Goal: Contribute content

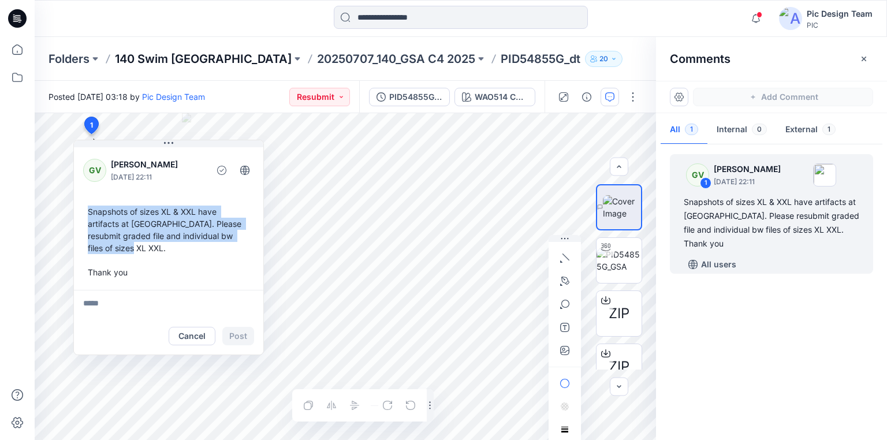
scroll to position [20, 0]
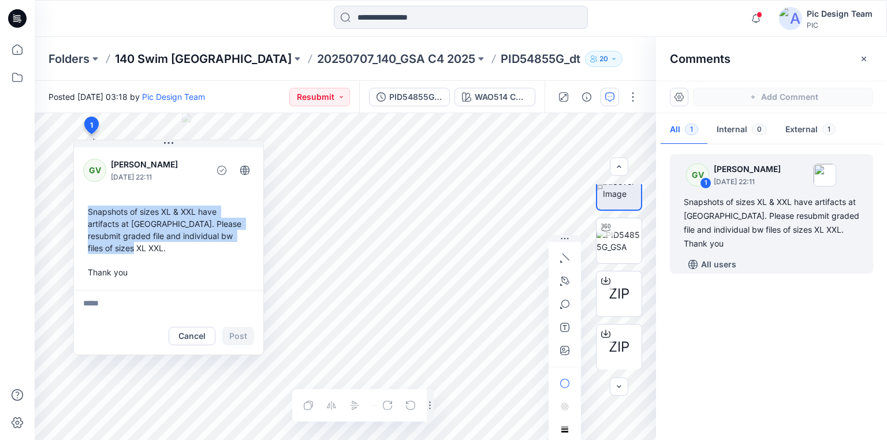
click at [169, 62] on p "140 Swim [GEOGRAPHIC_DATA]" at bounding box center [203, 59] width 177 height 16
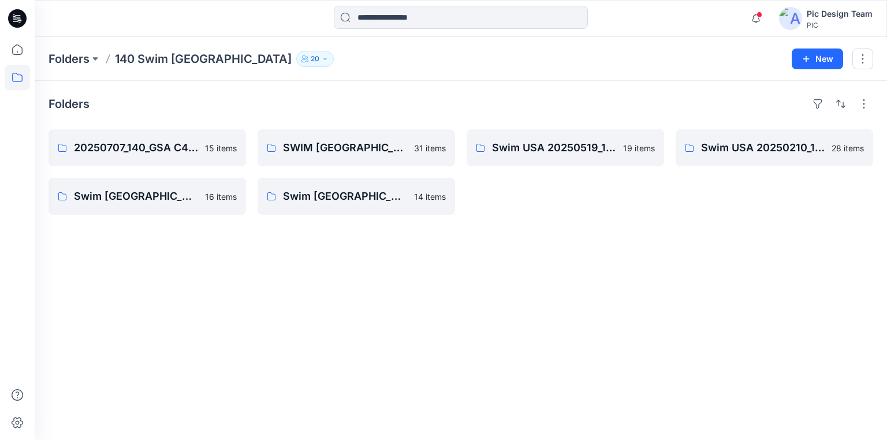
click at [18, 13] on icon at bounding box center [17, 18] width 18 height 18
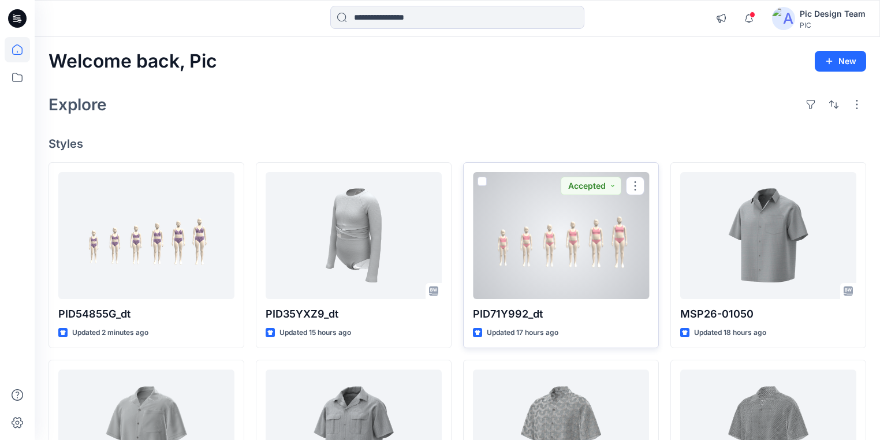
click at [527, 262] on div at bounding box center [561, 235] width 176 height 127
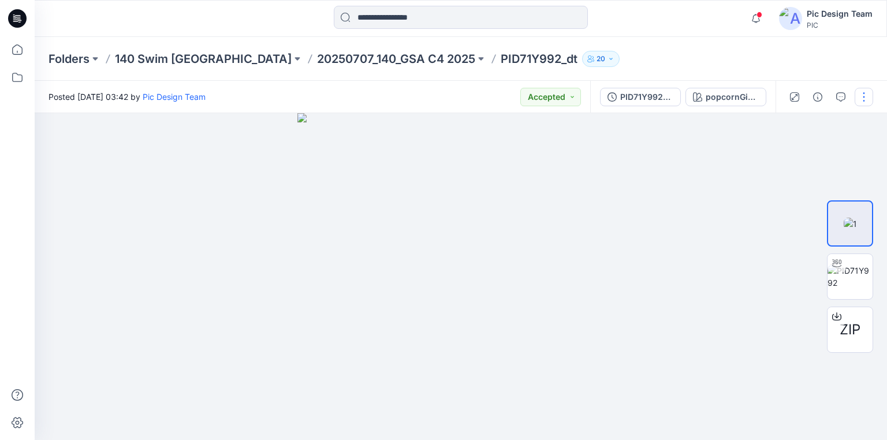
click at [864, 99] on button "button" at bounding box center [863, 97] width 18 height 18
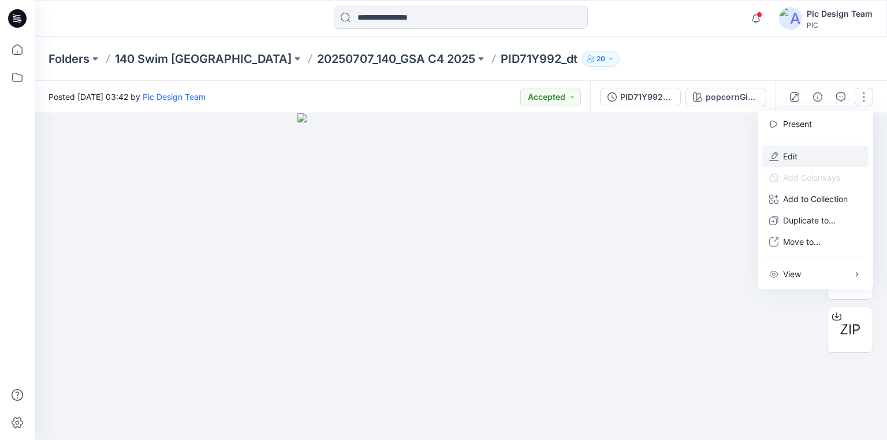
click at [797, 155] on p "Edit" at bounding box center [790, 156] width 14 height 12
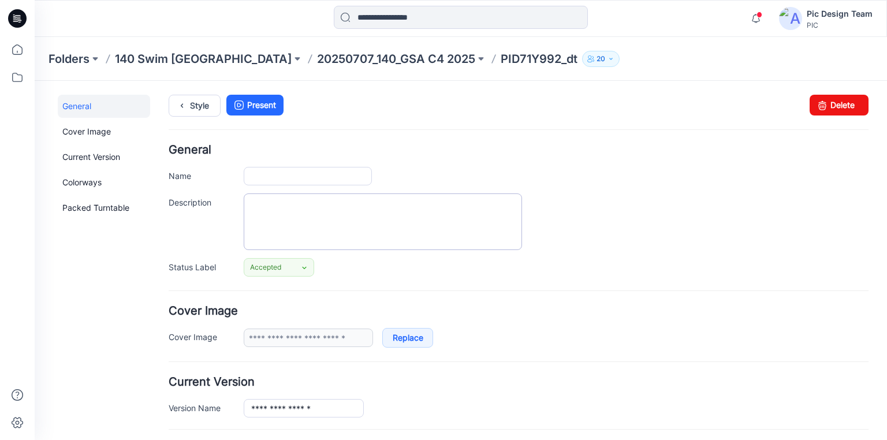
type input "**********"
type input "*"
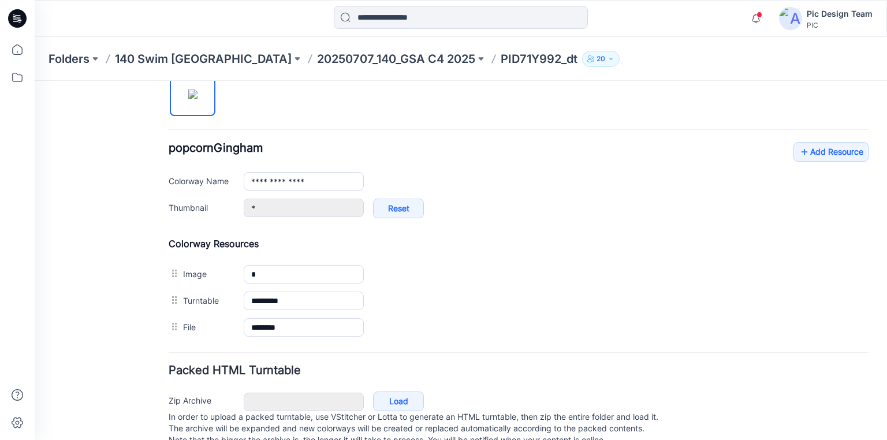
scroll to position [416, 0]
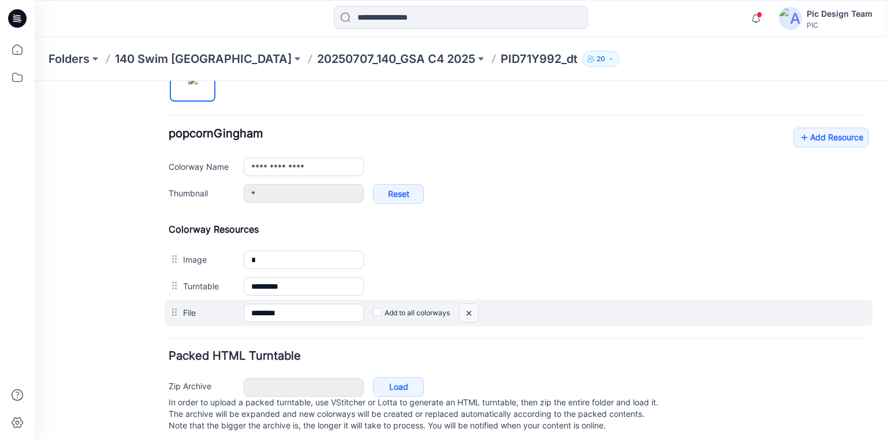
click at [35, 81] on img at bounding box center [35, 81] width 0 height 0
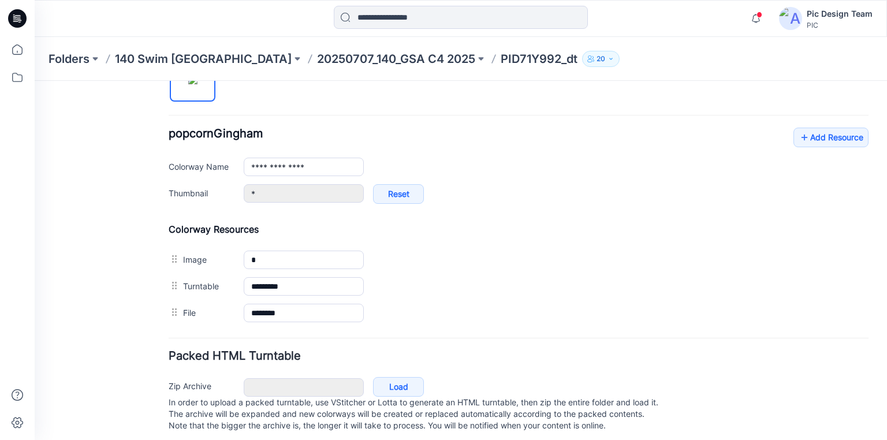
scroll to position [405, 0]
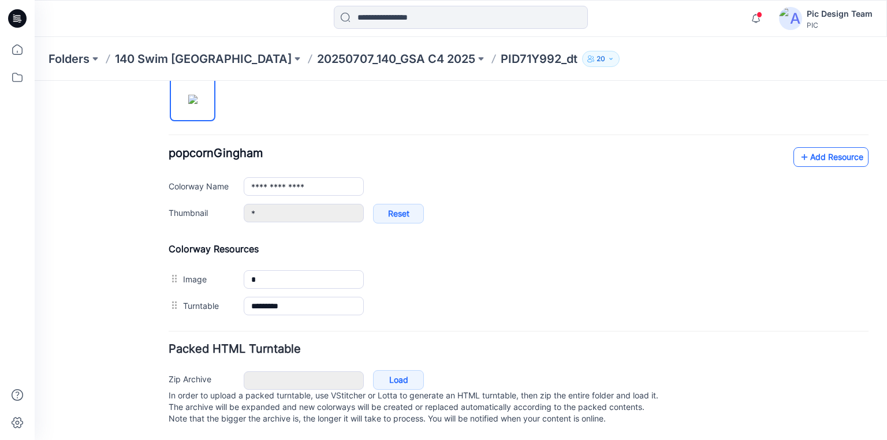
click at [801, 148] on icon at bounding box center [804, 157] width 12 height 18
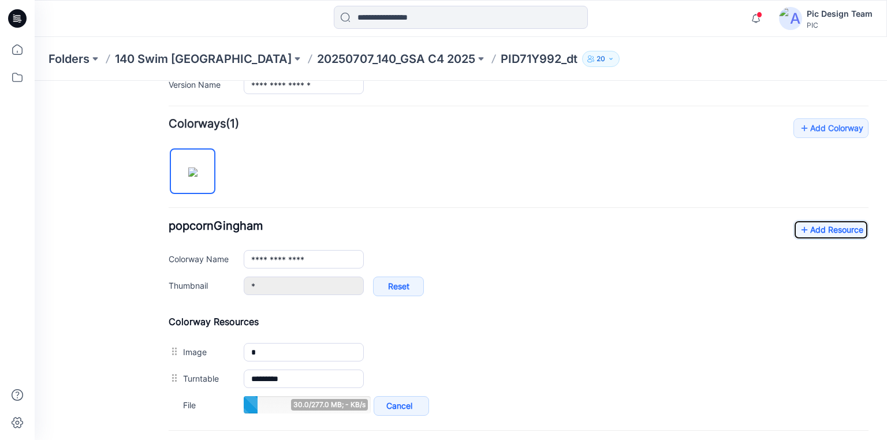
scroll to position [431, 0]
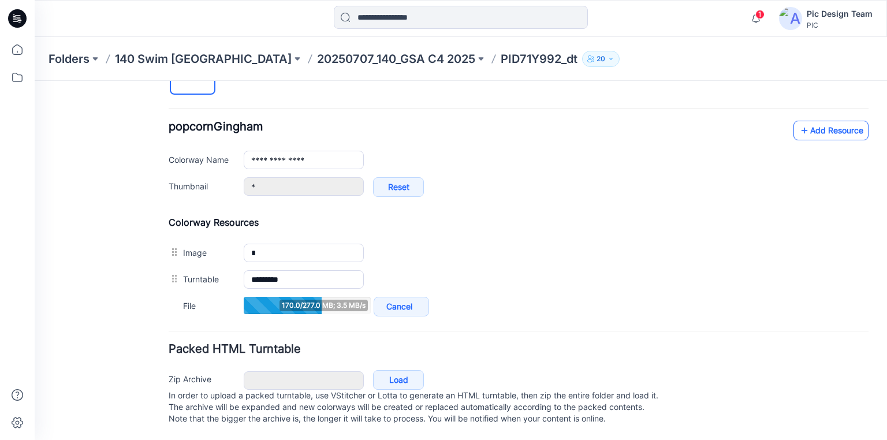
click at [811, 121] on link "Add Resource" at bounding box center [830, 131] width 75 height 20
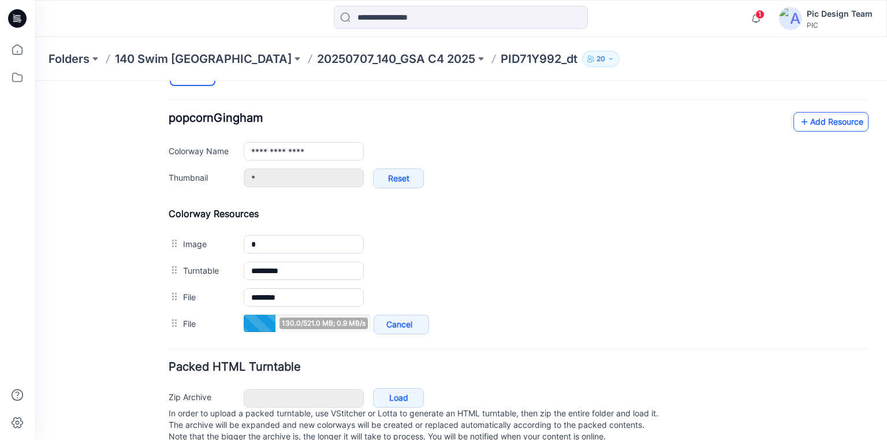
click at [798, 117] on icon at bounding box center [804, 122] width 12 height 18
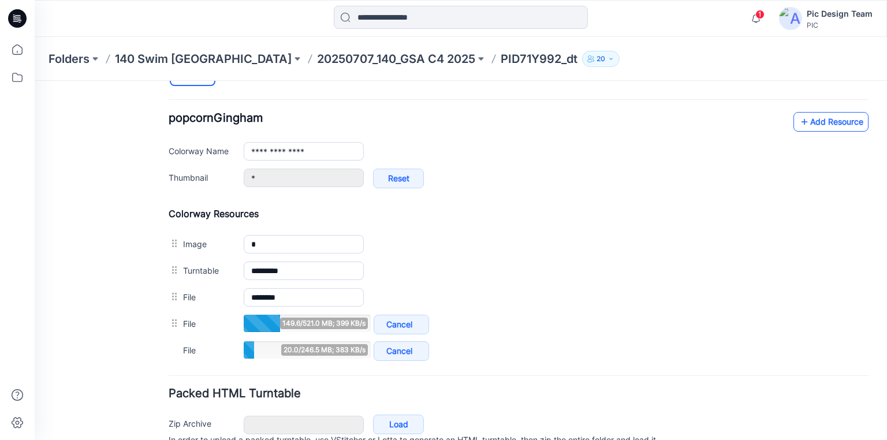
click at [809, 126] on link "Add Resource" at bounding box center [830, 122] width 75 height 20
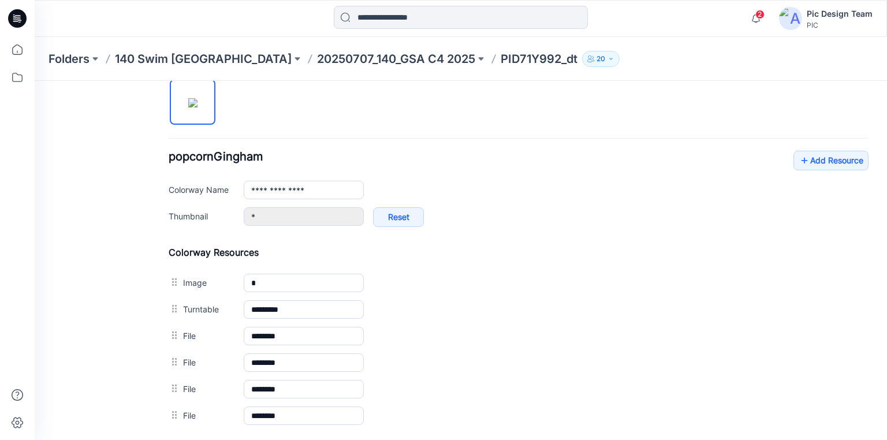
scroll to position [200, 0]
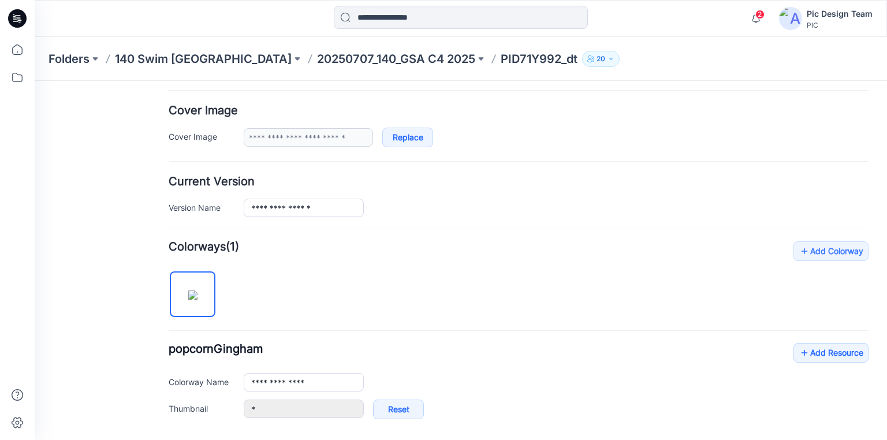
click at [17, 14] on icon at bounding box center [17, 18] width 18 height 18
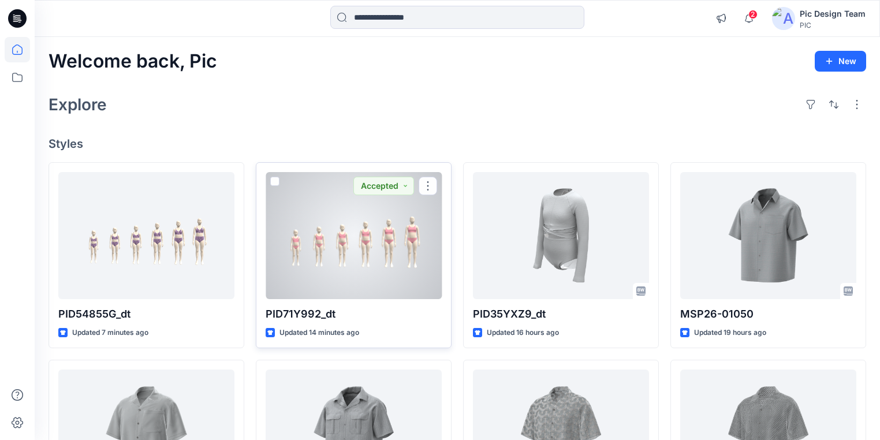
click at [351, 227] on div at bounding box center [354, 235] width 176 height 127
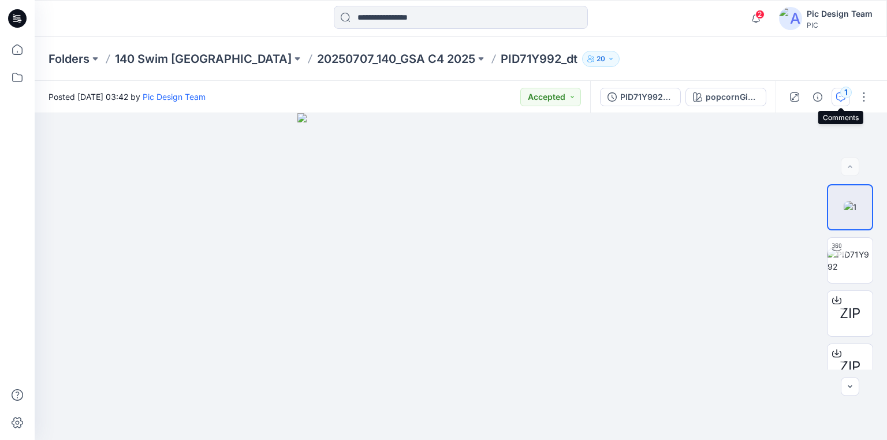
click at [837, 95] on icon "button" at bounding box center [840, 96] width 9 height 9
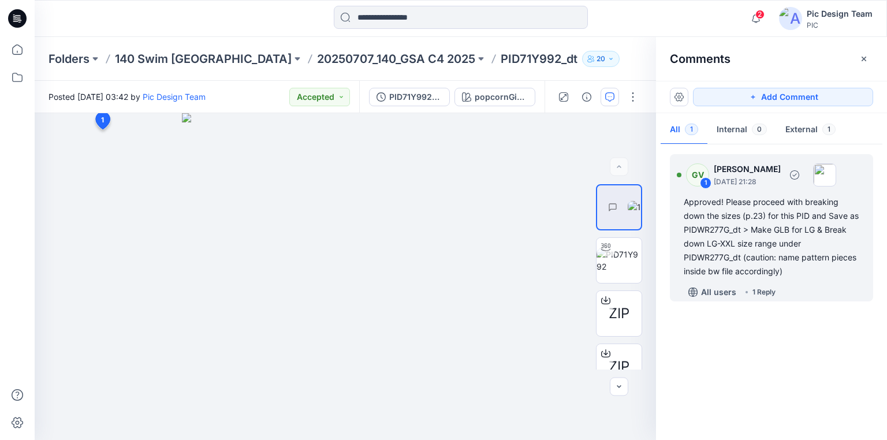
click at [760, 288] on div "1 Reply" at bounding box center [763, 292] width 23 height 12
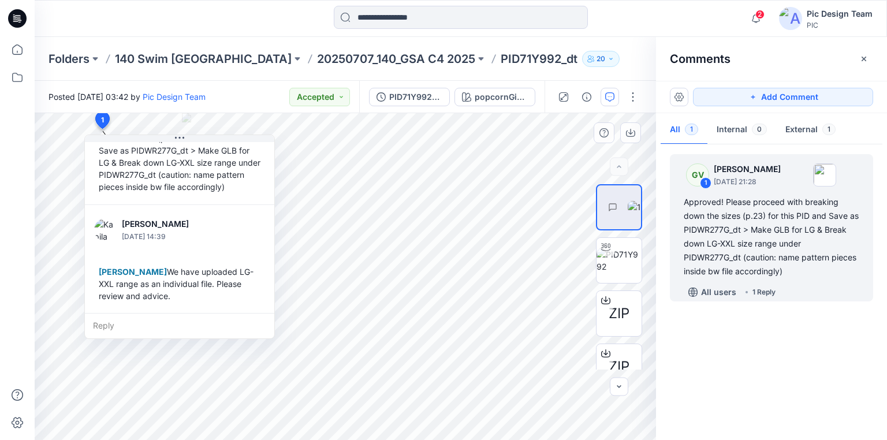
scroll to position [81, 0]
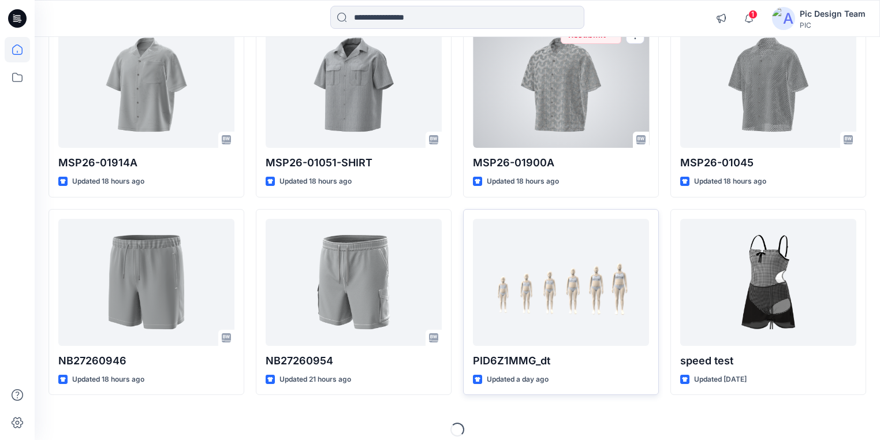
scroll to position [358, 0]
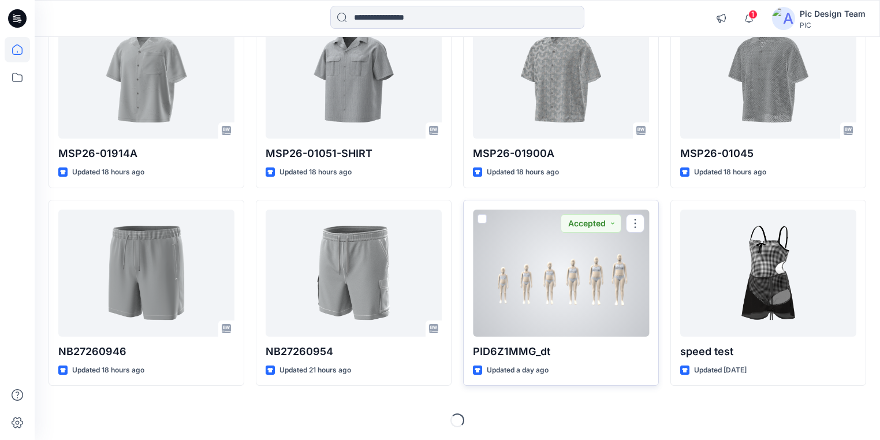
click at [607, 297] on div at bounding box center [561, 273] width 176 height 127
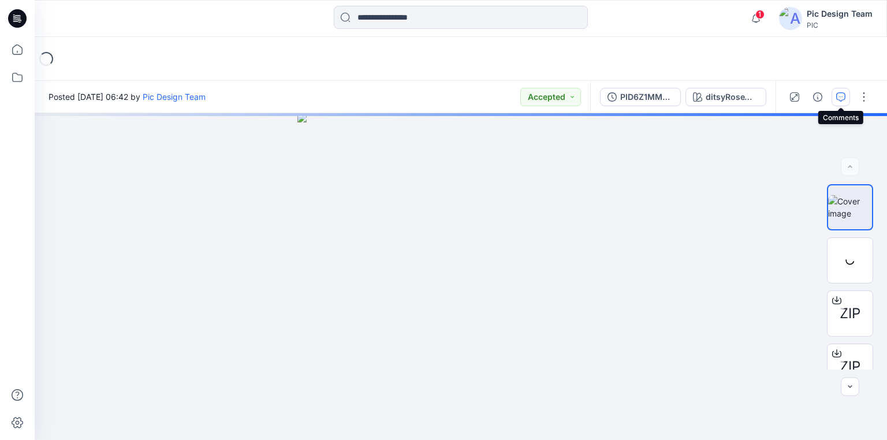
click at [838, 94] on icon "button" at bounding box center [840, 96] width 9 height 9
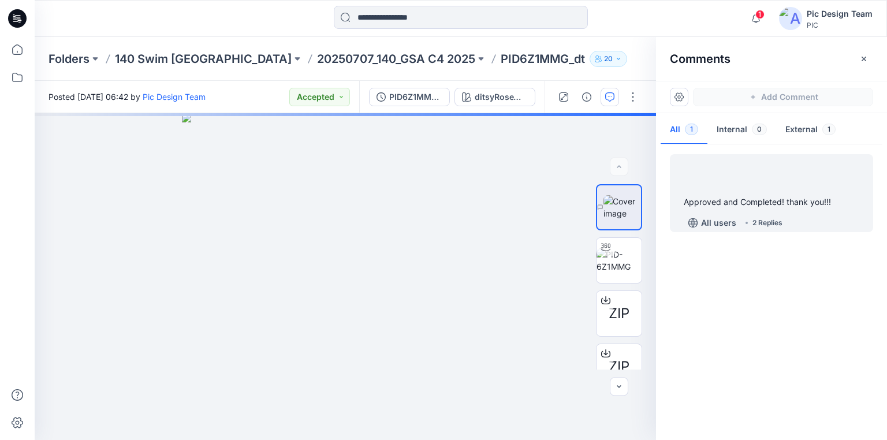
click at [760, 220] on div "2 Replies" at bounding box center [767, 223] width 30 height 12
click at [762, 220] on div "2 Replies" at bounding box center [767, 223] width 30 height 12
click at [771, 221] on div "2 Replies" at bounding box center [767, 223] width 30 height 12
click at [771, 220] on div "2 Replies" at bounding box center [767, 223] width 30 height 12
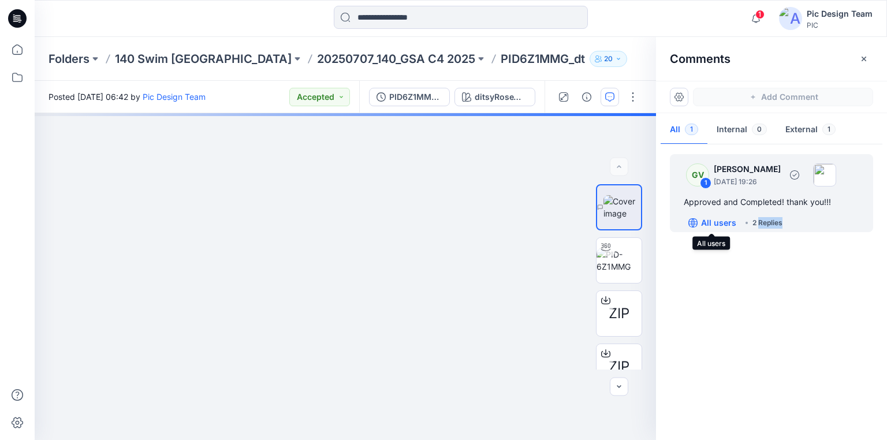
click at [731, 222] on p "All users" at bounding box center [718, 223] width 35 height 14
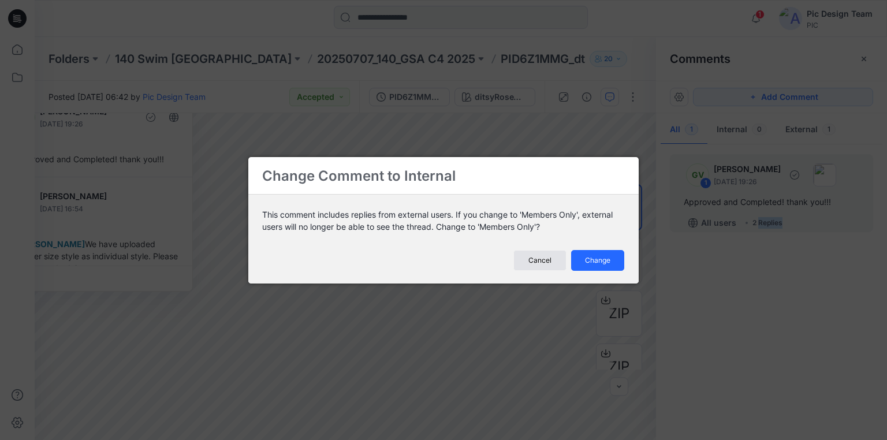
click at [538, 263] on span "Cancel" at bounding box center [539, 260] width 23 height 10
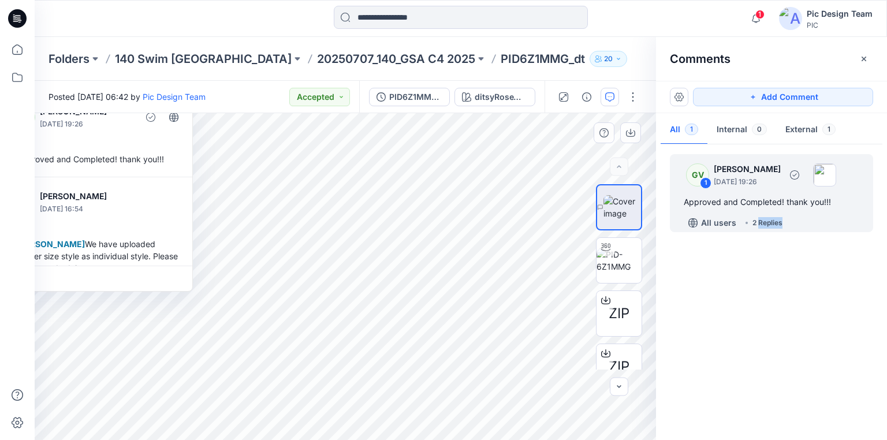
click at [136, 133] on div at bounding box center [134, 118] width 3 height 32
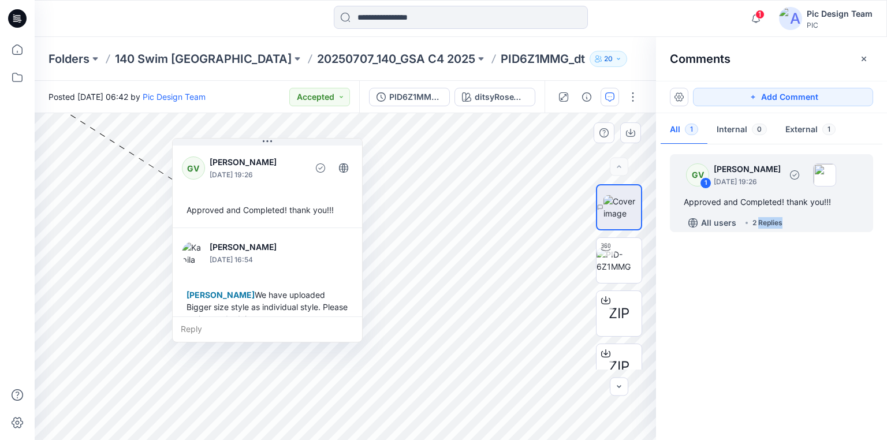
drag, startPoint x: 140, startPoint y: 126, endPoint x: 309, endPoint y: 177, distance: 177.2
click at [309, 177] on div "GV George Voulgaris August 14, 2025 19:26" at bounding box center [267, 168] width 171 height 32
click at [731, 318] on div "GV 1 George Voulgaris August 14, 2025 19:26 Approved and Completed! thank you!!…" at bounding box center [771, 289] width 231 height 284
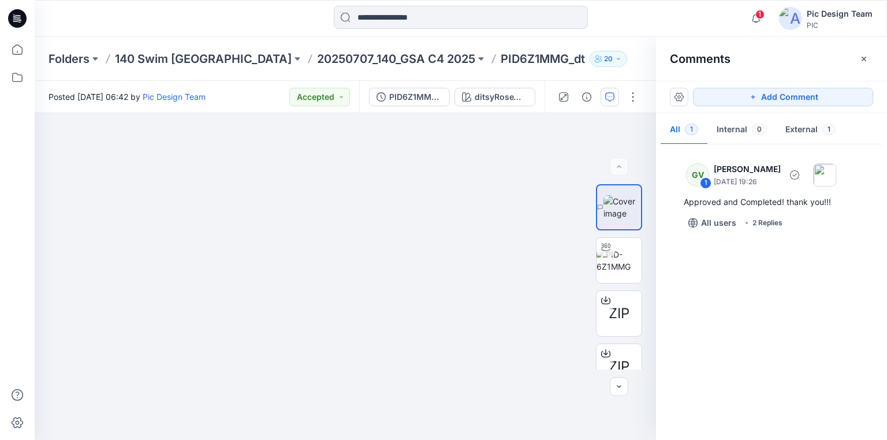
click at [17, 18] on icon at bounding box center [17, 18] width 18 height 18
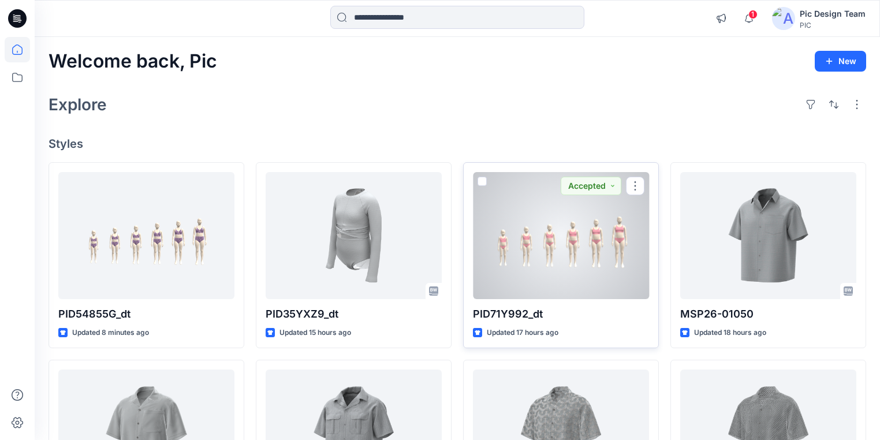
click at [565, 284] on div at bounding box center [561, 235] width 176 height 127
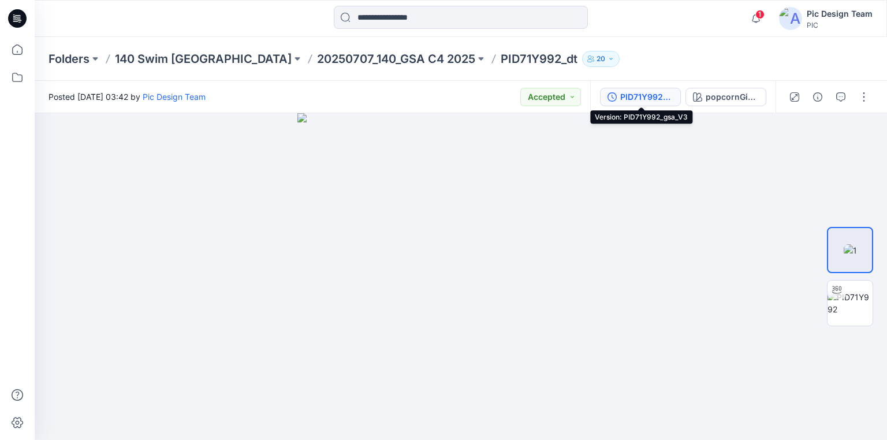
click at [644, 92] on div "PID71Y992_gsa_V3" at bounding box center [646, 97] width 53 height 13
